Goal: Information Seeking & Learning: Learn about a topic

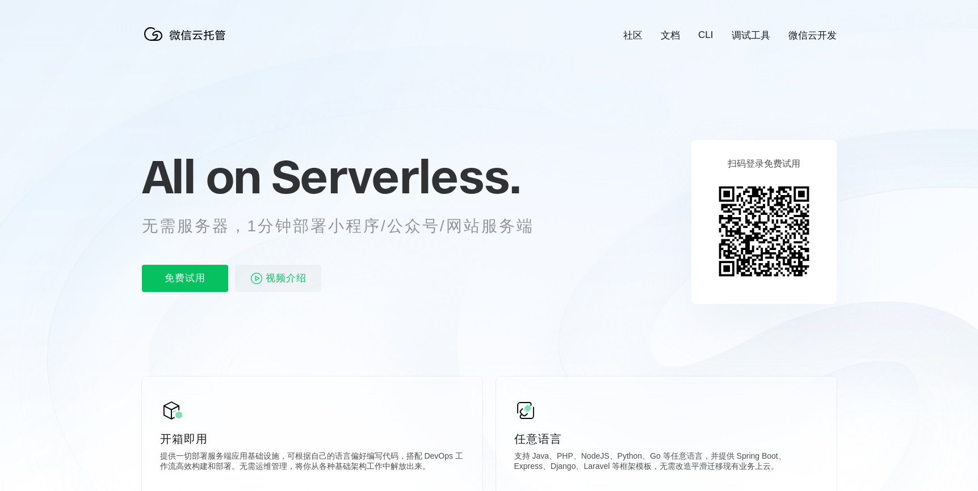
scroll to position [0, 2018]
click at [476, 161] on span "Serverless." at bounding box center [395, 176] width 249 height 57
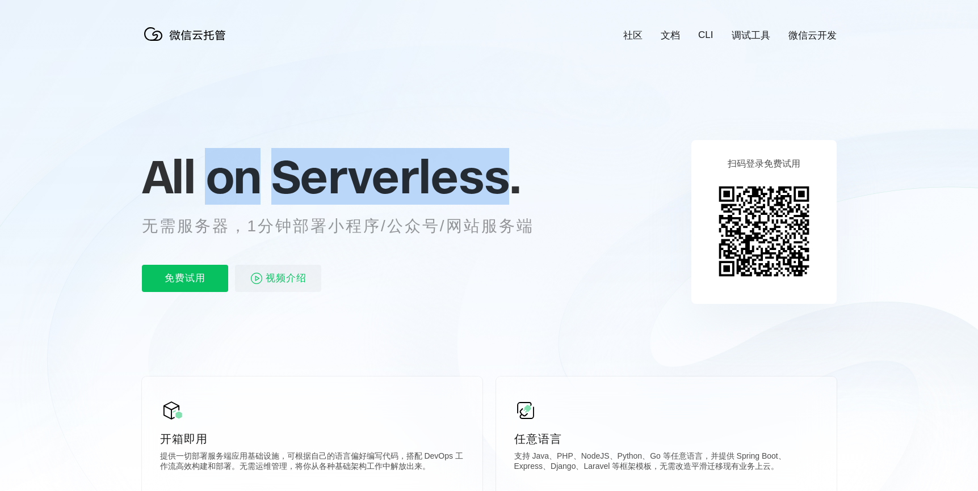
click at [476, 161] on span "Serverless." at bounding box center [395, 176] width 249 height 57
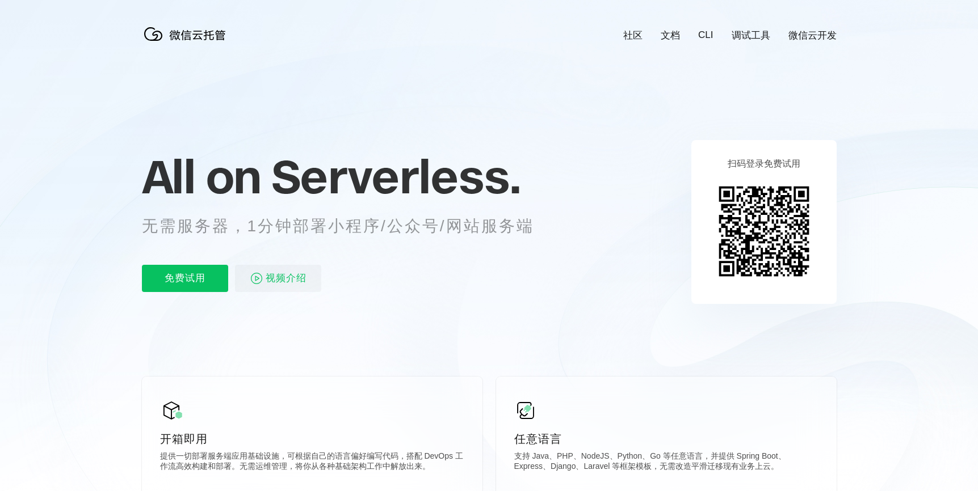
click at [480, 238] on div "All on Serverless. 无需服务器，1分钟部署小程序/公众号/网站服务端 免费试用 视频介绍" at bounding box center [352, 222] width 420 height 165
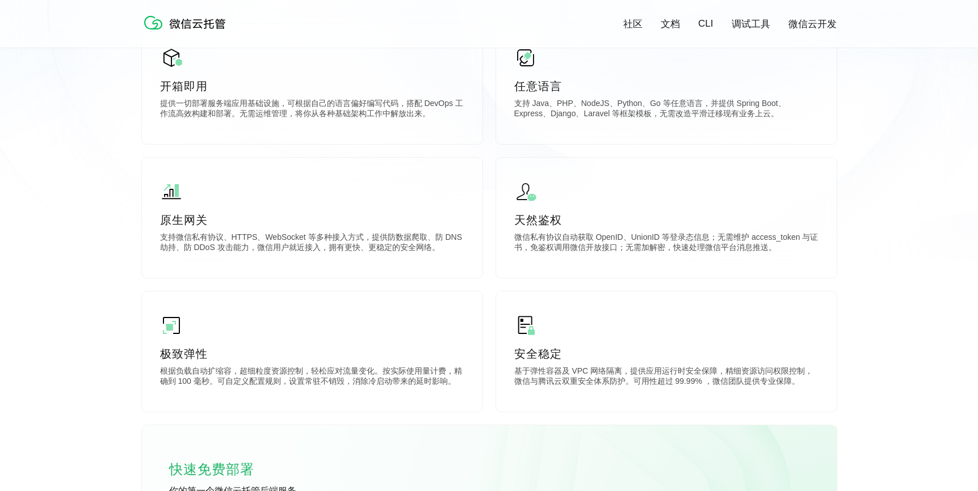
scroll to position [0, 0]
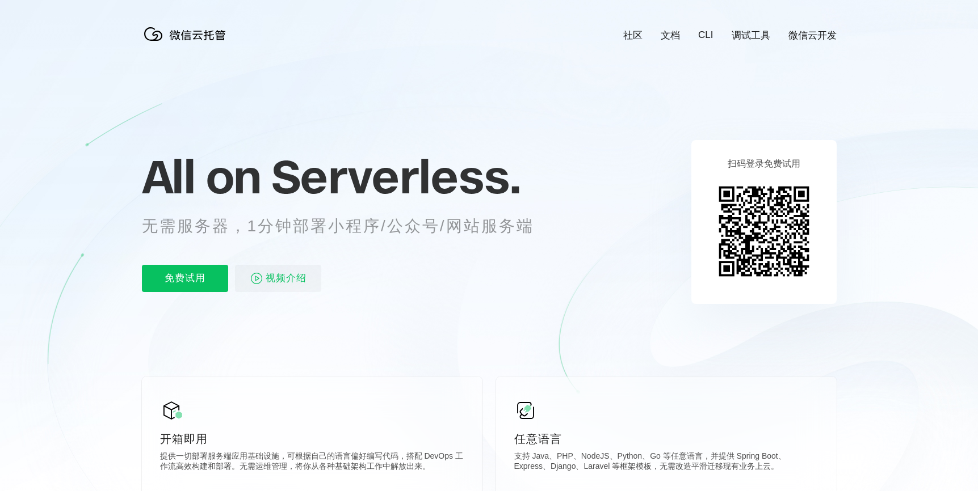
click at [137, 231] on icon at bounding box center [489, 306] width 1090 height 613
click at [187, 275] on p "免费试用" at bounding box center [185, 278] width 86 height 27
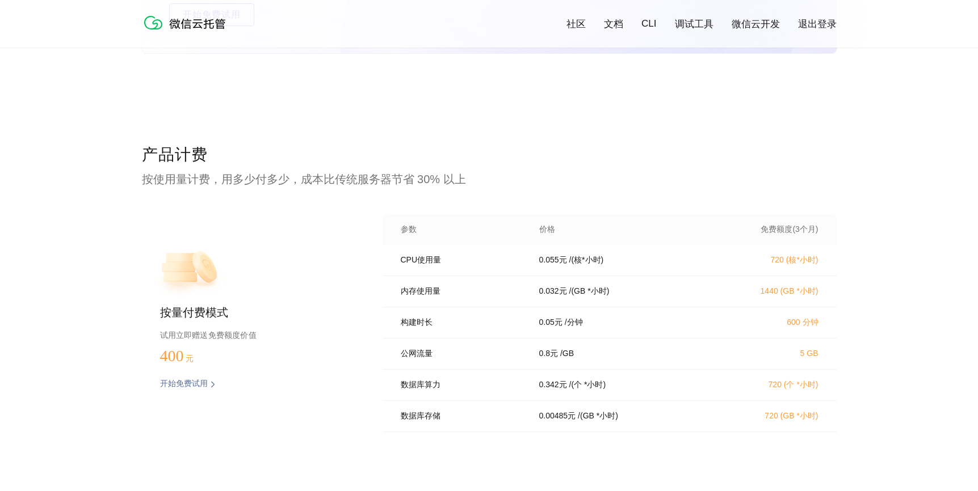
scroll to position [2275, 0]
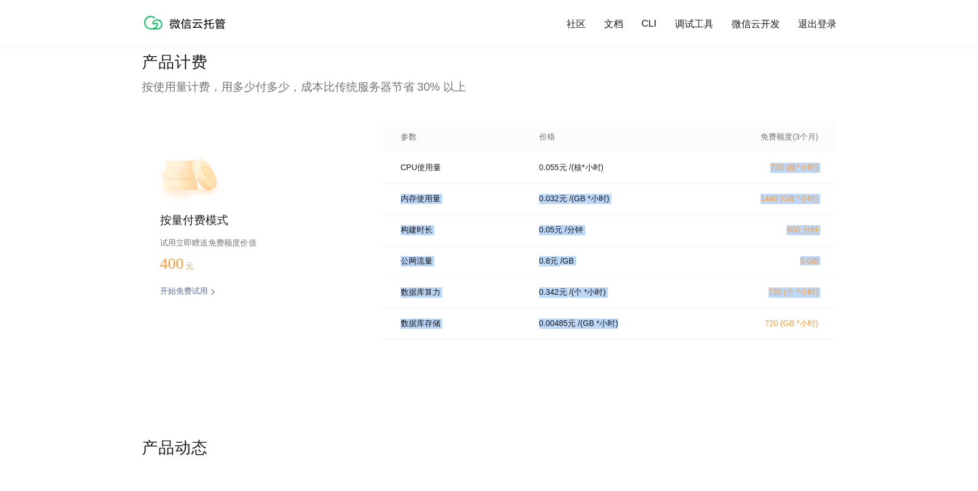
drag, startPoint x: 578, startPoint y: 176, endPoint x: 590, endPoint y: 329, distance: 153.1
click at [590, 329] on div "CPU使用量 0.055 元 / (核*小时) 720 (核*小时) 内存使用量 0.032 元 / (GB *小时) 1440 (GB *小时) 构建时长 …" at bounding box center [610, 250] width 454 height 194
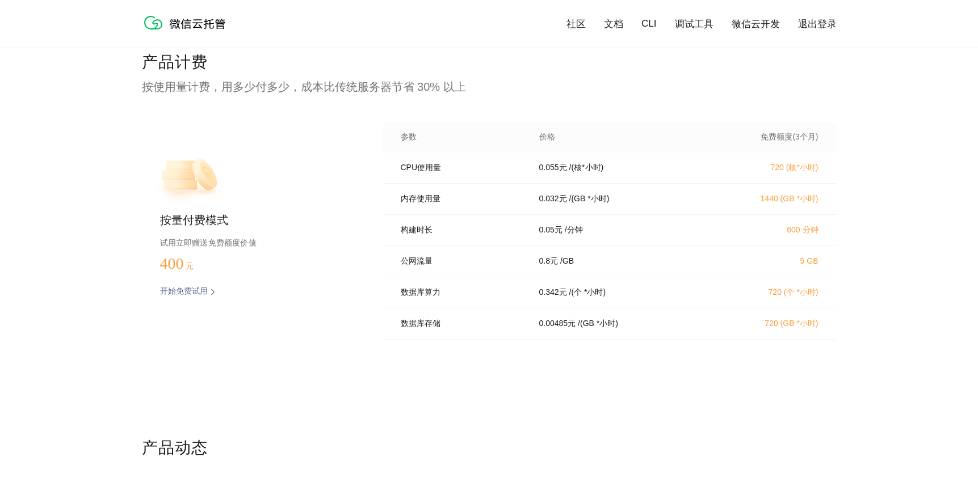
click at [590, 344] on div "CPU使用量 0.055 元 / (核*小时) 720 (核*小时) 内存使用量 0.032 元 / (GB *小时) 1440 (GB *小时) 构建时长 …" at bounding box center [610, 250] width 454 height 194
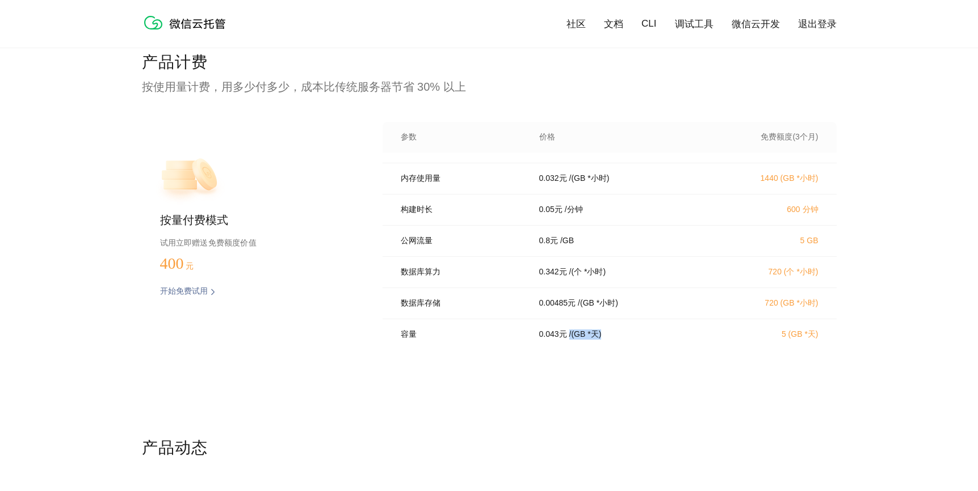
scroll to position [0, 0]
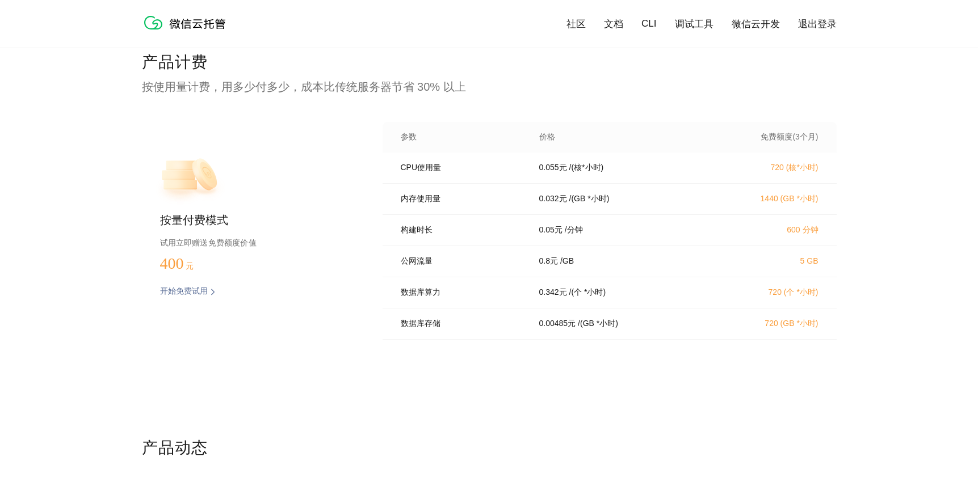
click at [576, 108] on div "产品计费 按使用量计费，用多少付多少，成本比传统服务器节省 30% 以上 按量付费模式 试用立即赠送免费额度价值 400 元 开始免费试用 预估费用 参数 价…" at bounding box center [489, 245] width 695 height 386
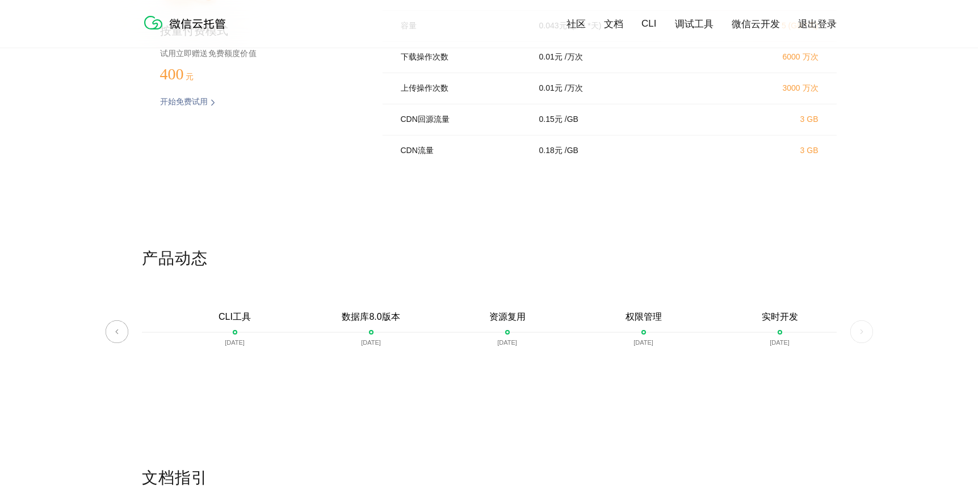
scroll to position [2657, 0]
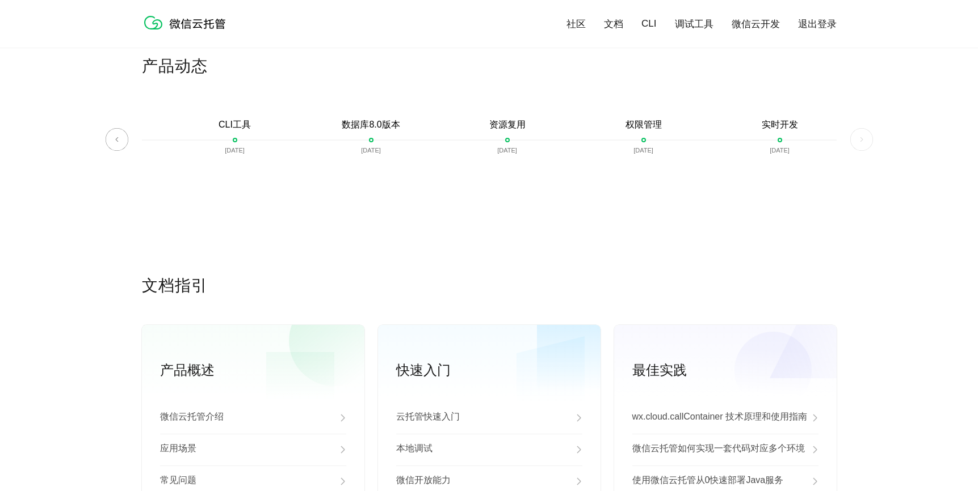
click at [401, 159] on div "数据库8.0版本 2022-01-20" at bounding box center [371, 145] width 136 height 52
drag, startPoint x: 355, startPoint y: 121, endPoint x: 409, endPoint y: 179, distance: 79.1
click at [406, 178] on div "微信云托管开启内测 2021-06-22 微信云托管公测 2021-07-22 客服技术支持上线 2021-07-29 自定义域名上线 2021-08-06 …" at bounding box center [489, 145] width 695 height 79
click at [414, 194] on div "产品动态 微信云托管开启内测 2021-06-22 微信云托管公测 2021-07-22 客服技术支持上线 2021-07-29 自定义域名上线 2021-0…" at bounding box center [489, 166] width 695 height 220
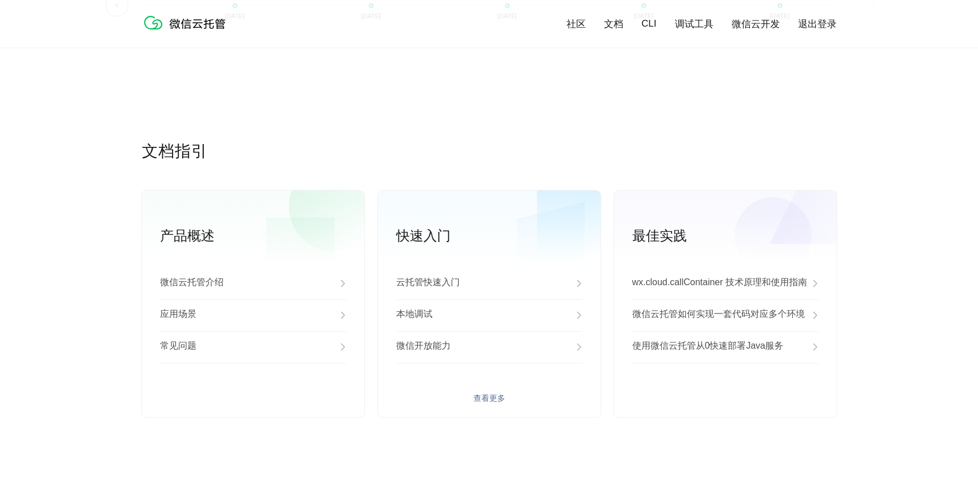
scroll to position [2837, 0]
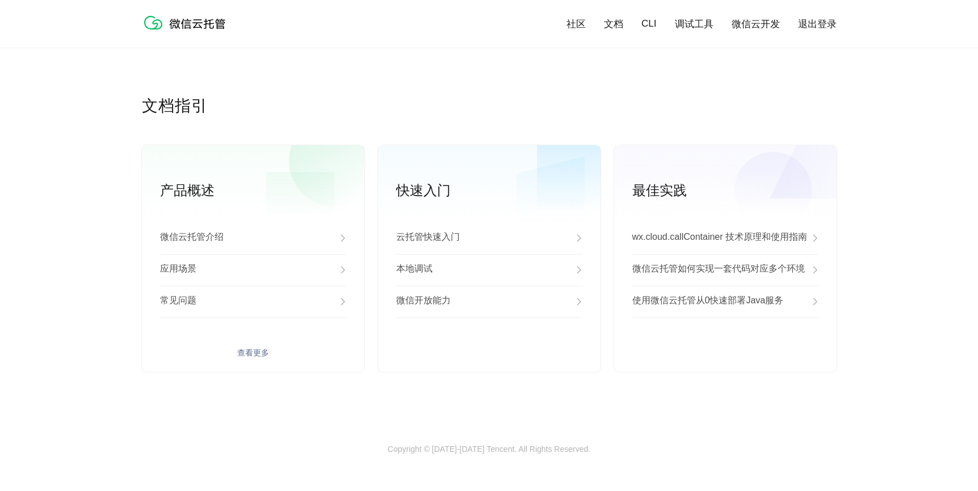
click at [197, 270] on div "应用场景" at bounding box center [253, 270] width 186 height 32
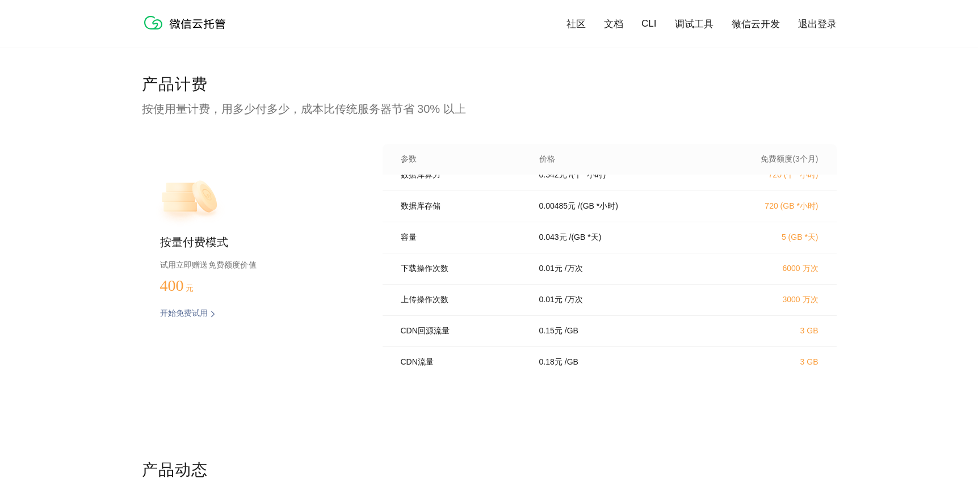
scroll to position [2254, 0]
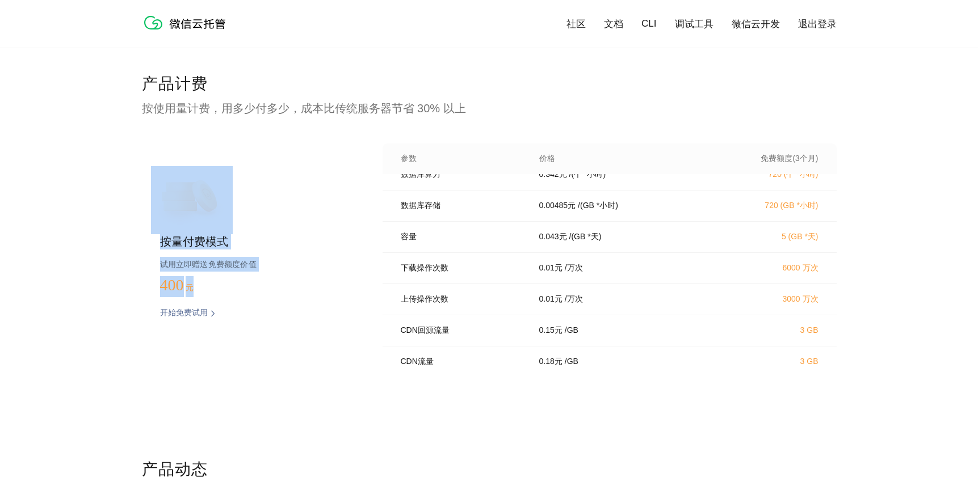
drag, startPoint x: 233, startPoint y: 287, endPoint x: 210, endPoint y: 225, distance: 65.4
click at [210, 225] on div "按量付费模式 试用立即赠送免费额度价值 400 元 开始免费试用 预估费用" at bounding box center [244, 256] width 204 height 225
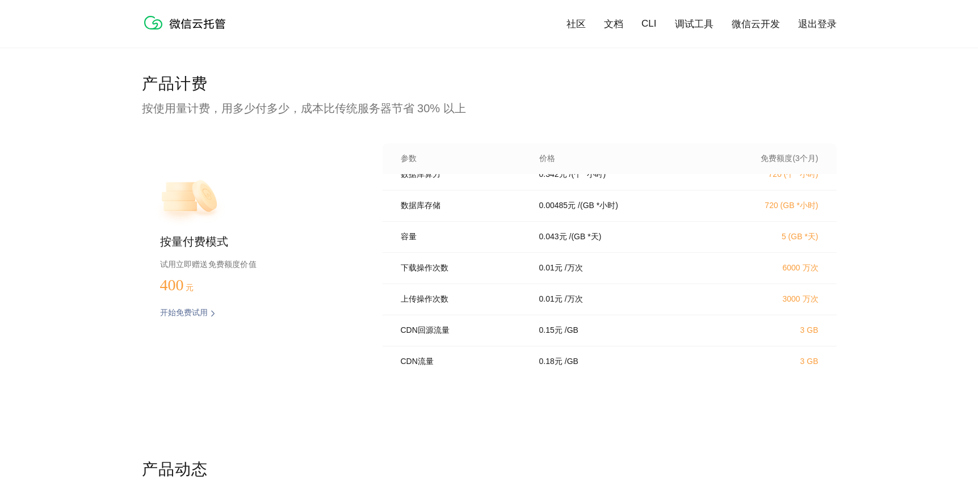
click at [236, 261] on p "试用立即赠送免费额度价值" at bounding box center [253, 264] width 186 height 15
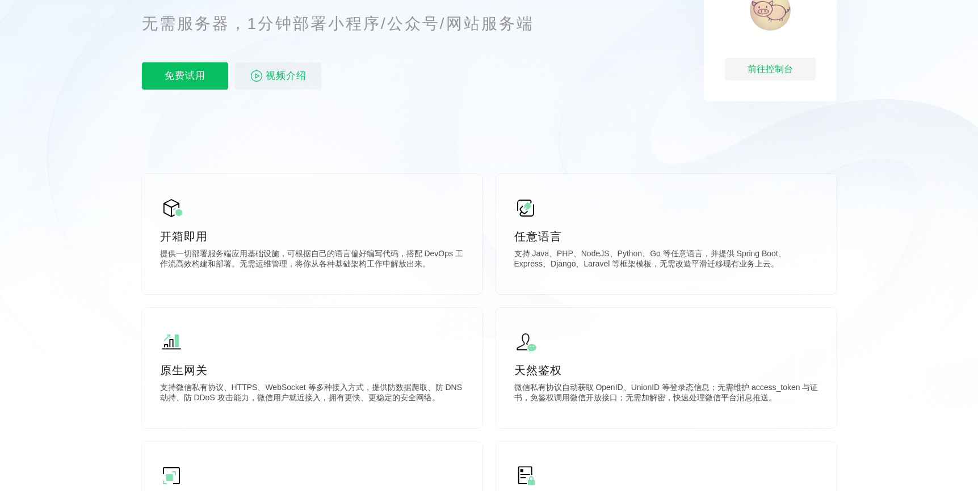
scroll to position [0, 0]
